Goal: Task Accomplishment & Management: Use online tool/utility

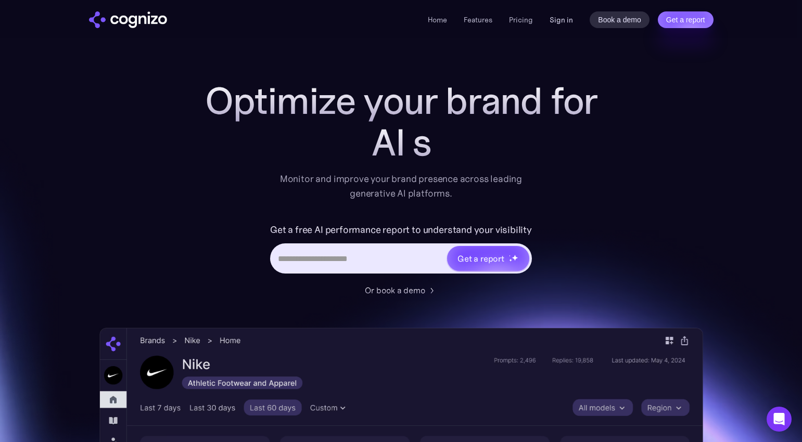
click at [558, 18] on link "Sign in" at bounding box center [560, 20] width 23 height 12
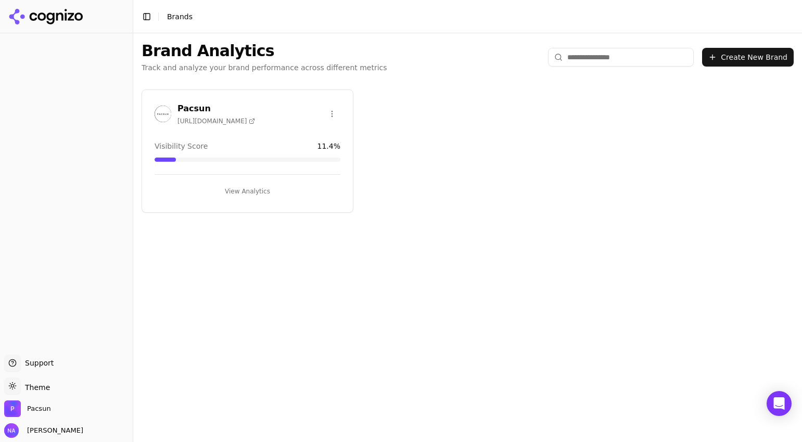
click at [248, 188] on button "View Analytics" at bounding box center [247, 191] width 186 height 17
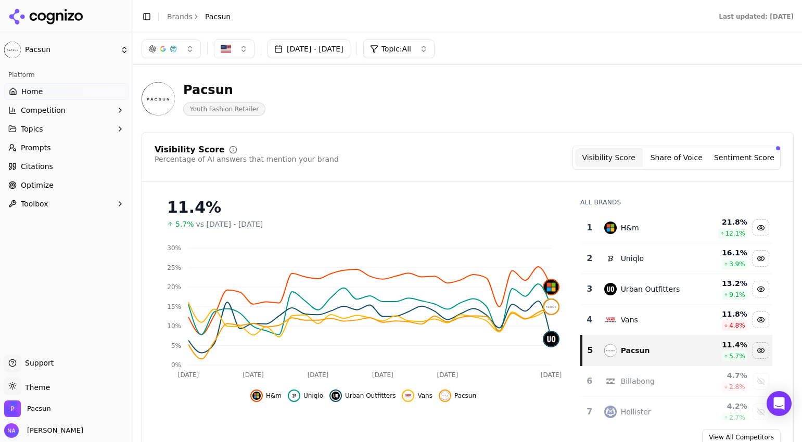
click at [753, 154] on button "Sentiment Score" at bounding box center [744, 157] width 68 height 19
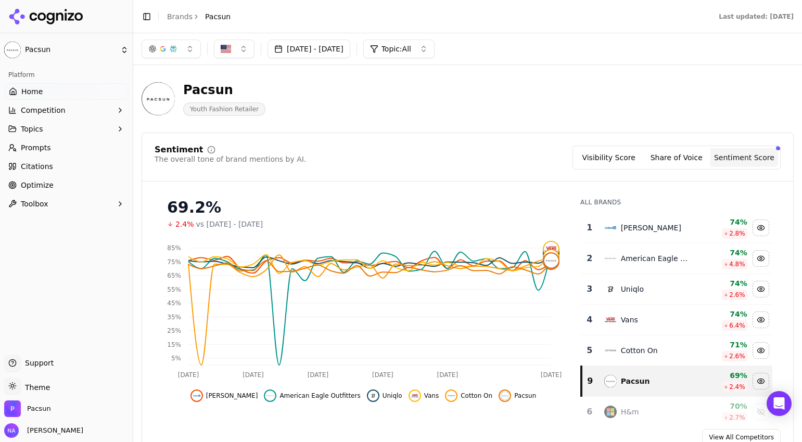
click at [602, 157] on button "Visibility Score" at bounding box center [609, 157] width 68 height 19
